Goal: Browse casually

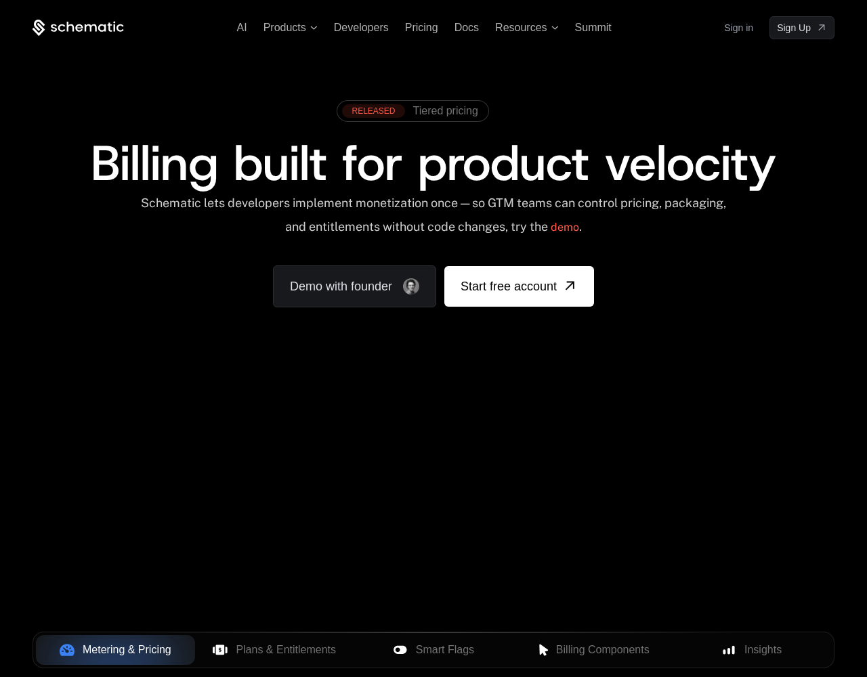
scroll to position [0, 325]
